Goal: Task Accomplishment & Management: Complete application form

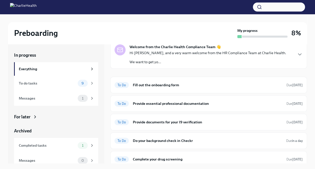
scroll to position [22, 0]
click at [192, 86] on h6 "Fill out the onboarding form" at bounding box center [207, 85] width 149 height 6
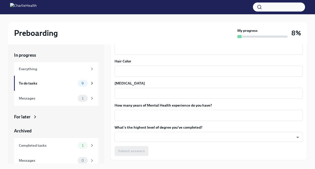
scroll to position [470, 0]
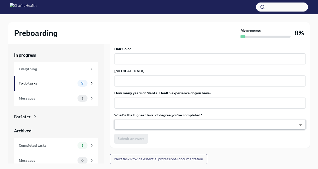
click at [206, 122] on body "Preboarding My progress 8% In progress Everything To do tasks 9 Messages 1 For …" at bounding box center [159, 108] width 318 height 216
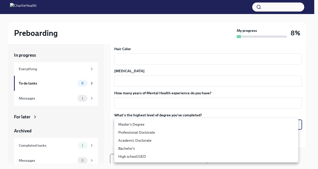
click at [177, 147] on li "Bachelor's" at bounding box center [206, 148] width 184 height 8
type input "oQxEXK86X"
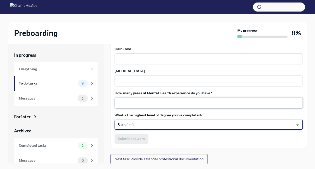
click at [194, 103] on textarea "How many years of Mental Health experience do you have?" at bounding box center [208, 103] width 182 height 6
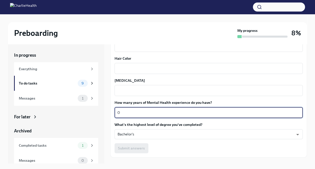
scroll to position [460, 0]
type textarea "0"
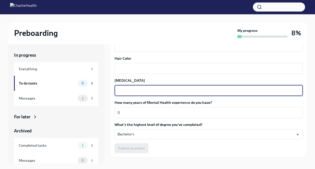
click at [180, 92] on textarea "[MEDICAL_DATA]" at bounding box center [208, 90] width 182 height 6
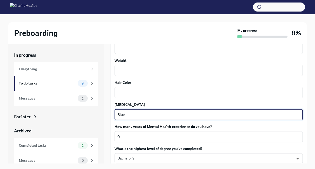
scroll to position [435, 0]
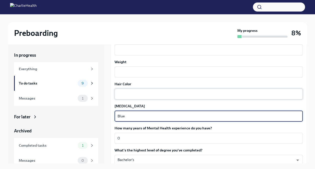
type textarea "Blue"
click at [178, 94] on textarea "Hair Color" at bounding box center [208, 94] width 182 height 6
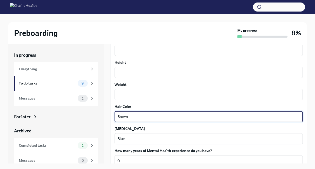
scroll to position [411, 0]
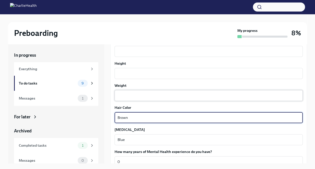
type textarea "Brown"
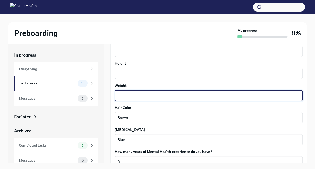
click at [177, 94] on textarea "Weight" at bounding box center [208, 95] width 182 height 6
type textarea "180"
click at [174, 76] on textarea "Height" at bounding box center [208, 73] width 182 height 6
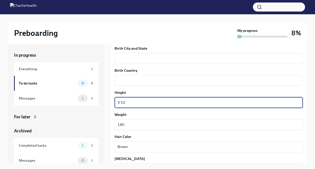
scroll to position [380, 0]
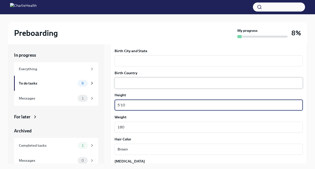
type textarea "5'10"
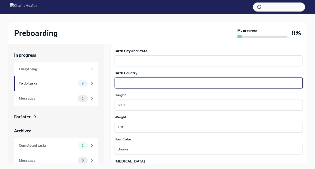
click at [171, 81] on textarea "Birth Country" at bounding box center [208, 83] width 182 height 6
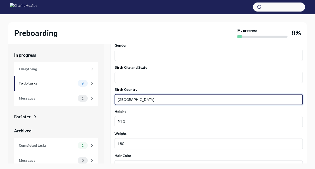
scroll to position [362, 0]
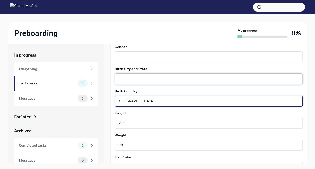
type textarea "[GEOGRAPHIC_DATA]"
click at [171, 81] on textarea "Birth City and State" at bounding box center [208, 79] width 182 height 6
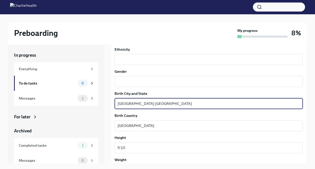
scroll to position [337, 0]
type textarea "[GEOGRAPHIC_DATA] [GEOGRAPHIC_DATA]"
click at [170, 81] on textarea "Gender" at bounding box center [208, 82] width 182 height 6
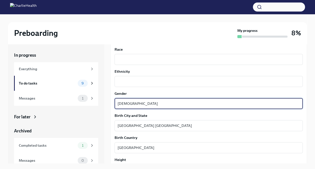
scroll to position [314, 0]
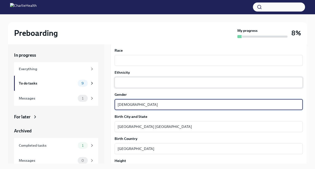
type textarea "[DEMOGRAPHIC_DATA]"
click at [170, 82] on textarea "Ethnicity" at bounding box center [208, 82] width 182 height 6
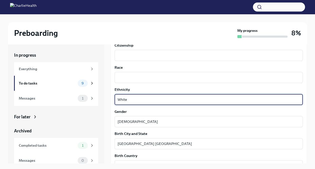
scroll to position [296, 0]
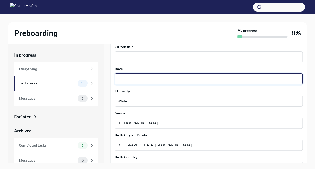
click at [167, 81] on textarea "Race" at bounding box center [208, 79] width 182 height 6
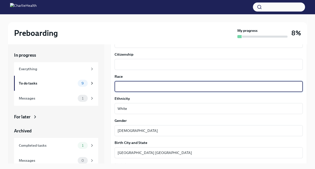
scroll to position [289, 0]
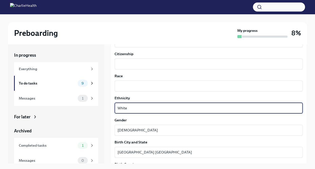
click at [154, 106] on textarea "White" at bounding box center [208, 108] width 182 height 6
type textarea "W"
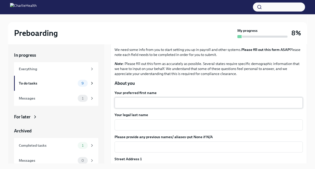
scroll to position [30, 0]
click at [155, 106] on div "x ​" at bounding box center [208, 103] width 188 height 11
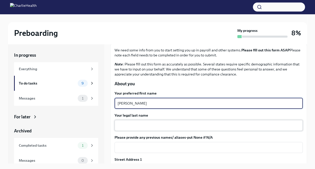
type textarea "[PERSON_NAME]"
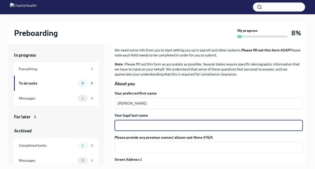
click at [152, 125] on textarea "Your legal last name" at bounding box center [208, 125] width 182 height 6
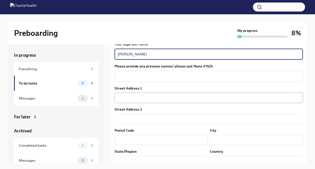
scroll to position [102, 0]
type textarea "[PERSON_NAME]"
click at [155, 97] on input "text" at bounding box center [208, 97] width 188 height 10
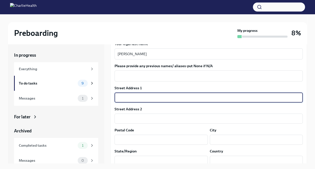
type input "[STREET_ADDRESS][PERSON_NAME]"
type input "19147"
type input "[GEOGRAPHIC_DATA]"
type input "[US_STATE]"
type input "US"
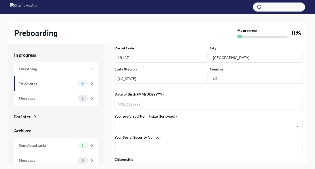
scroll to position [184, 0]
click at [177, 105] on textarea "Date of Birth (MM/DD/YYYY)" at bounding box center [208, 104] width 182 height 6
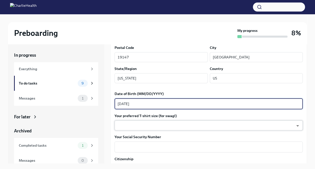
type textarea "[DATE]"
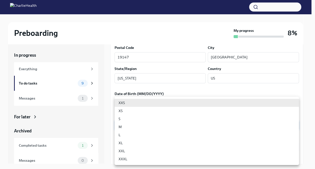
click at [165, 124] on body "Preboarding My progress 8% In progress Everything To do tasks 9 Messages 1 For …" at bounding box center [157, 108] width 315 height 216
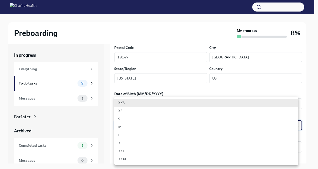
click at [158, 140] on li "XL" at bounding box center [206, 143] width 184 height 8
type input "tefiUEqpP"
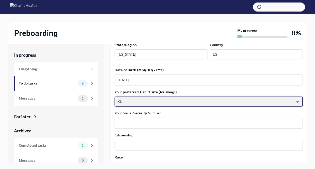
scroll to position [208, 0]
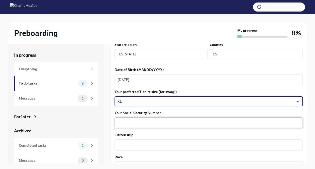
click at [155, 122] on textarea "Your Social Security Number" at bounding box center [208, 123] width 182 height 6
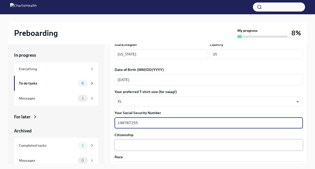
type textarea "198787255"
click at [149, 142] on textarea "Citizenship" at bounding box center [208, 145] width 182 height 6
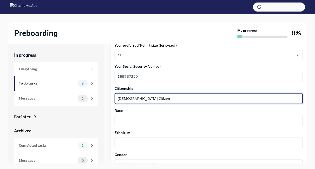
scroll to position [275, 0]
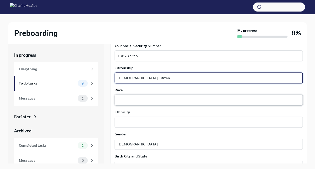
type textarea "[DEMOGRAPHIC_DATA] Citizen"
click at [178, 97] on textarea "Race" at bounding box center [208, 100] width 182 height 6
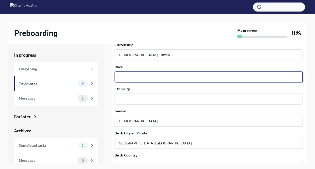
scroll to position [298, 0]
type textarea "White"
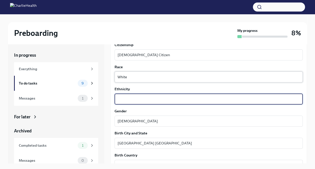
click at [178, 97] on textarea "Ethnicity" at bounding box center [208, 99] width 182 height 6
click at [178, 86] on div "Your preferred first name [PERSON_NAME] ​ Your legal last name [PERSON_NAME] ​ …" at bounding box center [208, 69] width 188 height 493
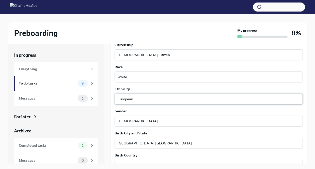
click at [173, 99] on textarea "European" at bounding box center [208, 99] width 182 height 6
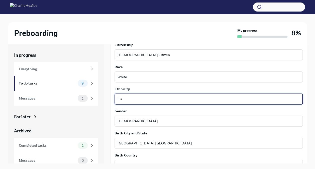
type textarea "E"
type textarea "U"
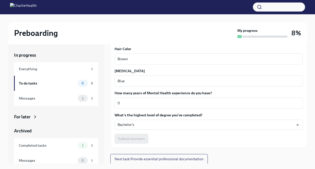
scroll to position [9, 0]
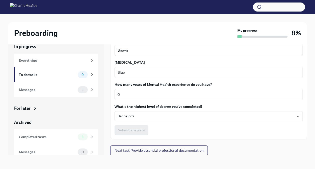
type textarea "Non [DEMOGRAPHIC_DATA]"
click at [188, 131] on div "Submit answers" at bounding box center [208, 130] width 188 height 10
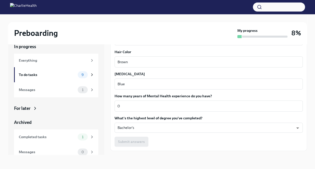
scroll to position [470, 0]
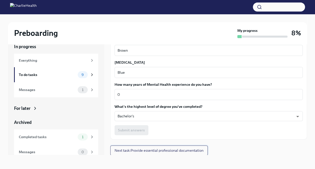
click at [181, 152] on span "Next task : Provide essential professional documentation" at bounding box center [158, 150] width 89 height 5
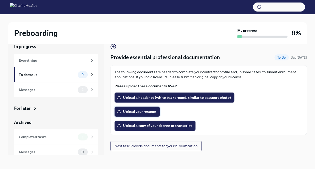
click at [145, 108] on label "Upload your resume" at bounding box center [136, 111] width 45 height 10
click at [0, 0] on input "Upload your resume" at bounding box center [0, 0] width 0 height 0
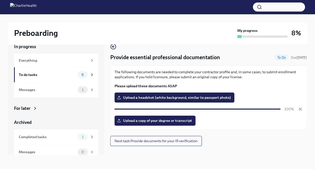
click at [193, 140] on span "Next task : Provide documents for your I9 verification" at bounding box center [155, 140] width 83 height 5
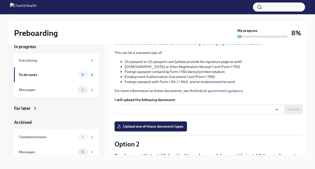
scroll to position [61, 0]
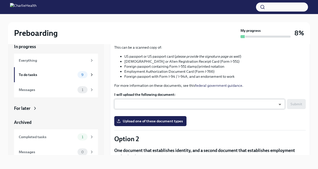
click at [228, 108] on body "Preboarding My progress 8% In progress Everything To do tasks 9 Messages 1 For …" at bounding box center [159, 99] width 318 height 216
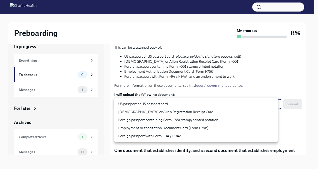
click at [283, 130] on div at bounding box center [159, 84] width 318 height 169
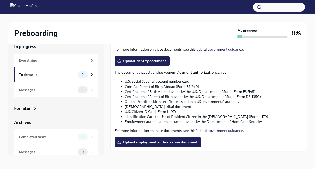
scroll to position [221, 0]
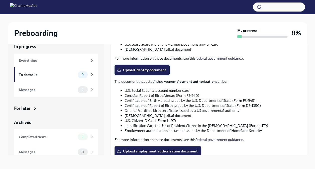
click at [154, 72] on span "Upload identity document" at bounding box center [142, 69] width 48 height 5
click at [0, 0] on input "Upload identity document" at bounding box center [0, 0] width 0 height 0
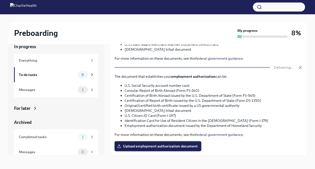
click at [177, 146] on span "Upload employment authorization document" at bounding box center [158, 145] width 80 height 5
click at [0, 0] on input "Upload employment authorization document" at bounding box center [0, 0] width 0 height 0
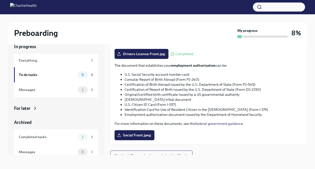
scroll to position [242, 0]
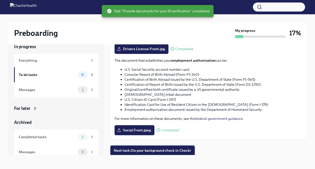
click at [184, 149] on span "Next task : Do your background check in Checkr" at bounding box center [152, 150] width 77 height 5
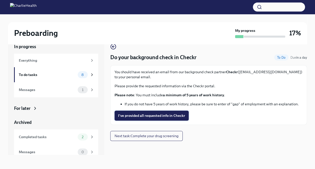
click at [178, 117] on span "I've provided all requested info in Checkr" at bounding box center [151, 115] width 67 height 5
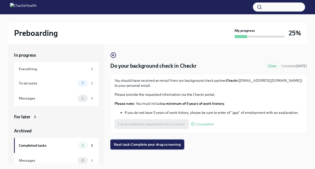
click at [159, 143] on span "Next task : Complete your drug screening" at bounding box center [147, 144] width 67 height 5
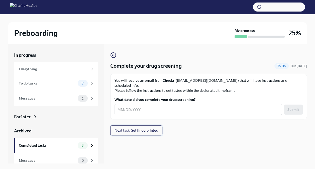
click at [147, 128] on span "Next task : Get fingerprinted" at bounding box center [136, 130] width 44 height 5
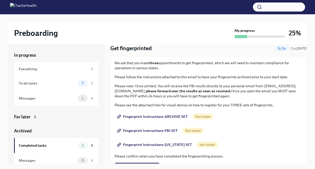
scroll to position [18, 0]
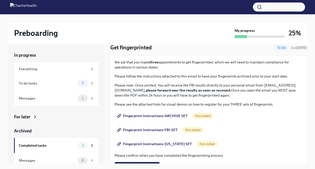
click at [171, 115] on span "Fingerprint Instructions-ARCHIVE SET" at bounding box center [153, 115] width 70 height 5
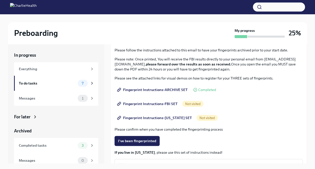
scroll to position [45, 0]
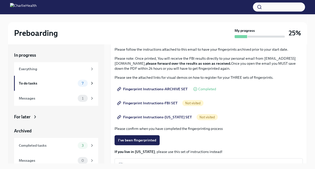
click at [166, 103] on span "Fingerprint Instructions-FBI SET" at bounding box center [148, 102] width 60 height 5
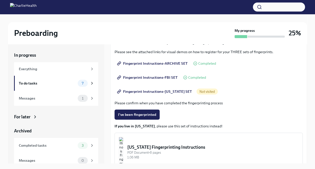
scroll to position [71, 0]
click at [202, 92] on span "Not visited" at bounding box center [206, 92] width 21 height 4
click at [174, 91] on span "Fingerprint Instructions-[US_STATE] SET" at bounding box center [155, 91] width 74 height 5
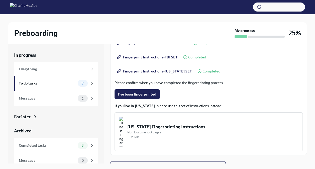
scroll to position [98, 0]
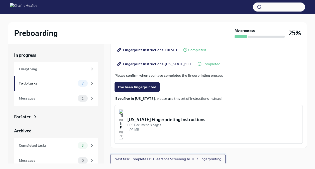
click at [170, 157] on span "Next task : Complete FBI Clearance Screening AFTER Fingerprinting" at bounding box center [167, 158] width 107 height 5
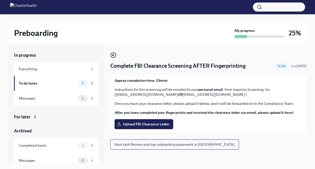
click at [186, 143] on span "Next task : Review and sign onboarding paperwork in [GEOGRAPHIC_DATA]" at bounding box center [174, 144] width 120 height 5
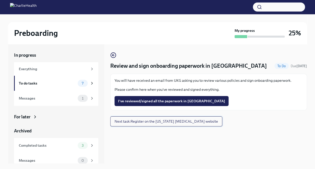
click at [191, 122] on span "Next task : Register on the [US_STATE] [MEDICAL_DATA] website" at bounding box center [165, 121] width 103 height 5
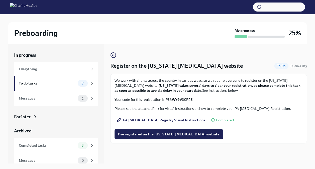
click at [182, 119] on span "PA [MEDICAL_DATA] Registry Visual Instructions" at bounding box center [161, 119] width 87 height 5
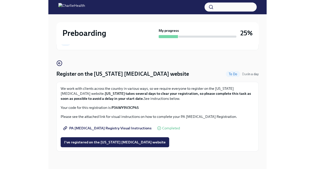
scroll to position [9, 0]
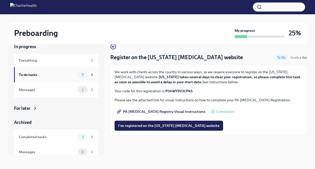
click at [73, 74] on div "To do tasks 7" at bounding box center [56, 74] width 75 height 7
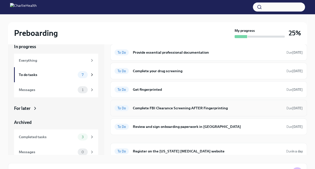
scroll to position [28, 0]
click at [70, 133] on div "Completed tasks 3" at bounding box center [56, 136] width 75 height 7
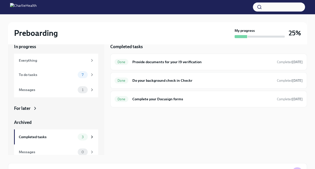
click at [54, 99] on div "In progress Everything To do tasks 7 Messages 1 For later Archived Completed ta…" at bounding box center [56, 102] width 84 height 116
click at [54, 93] on div "Messages 1" at bounding box center [56, 89] width 75 height 7
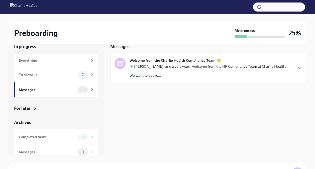
click at [188, 73] on p "We want to get yo..." at bounding box center [207, 75] width 156 height 5
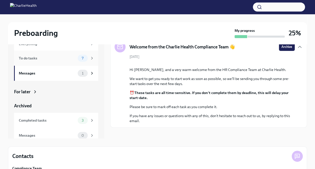
click at [62, 56] on div "To do tasks" at bounding box center [47, 58] width 57 height 6
